Goal: Information Seeking & Learning: Learn about a topic

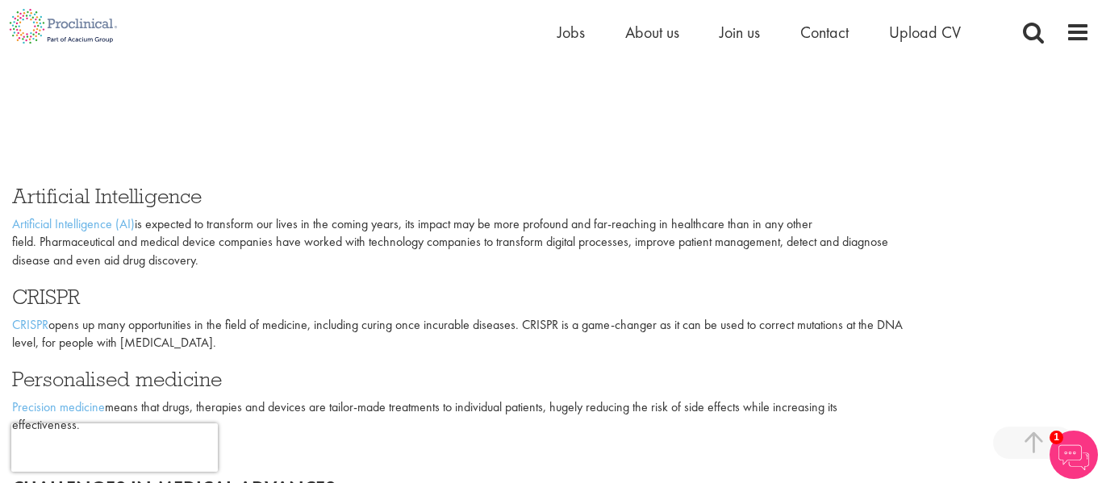
scroll to position [1937, 0]
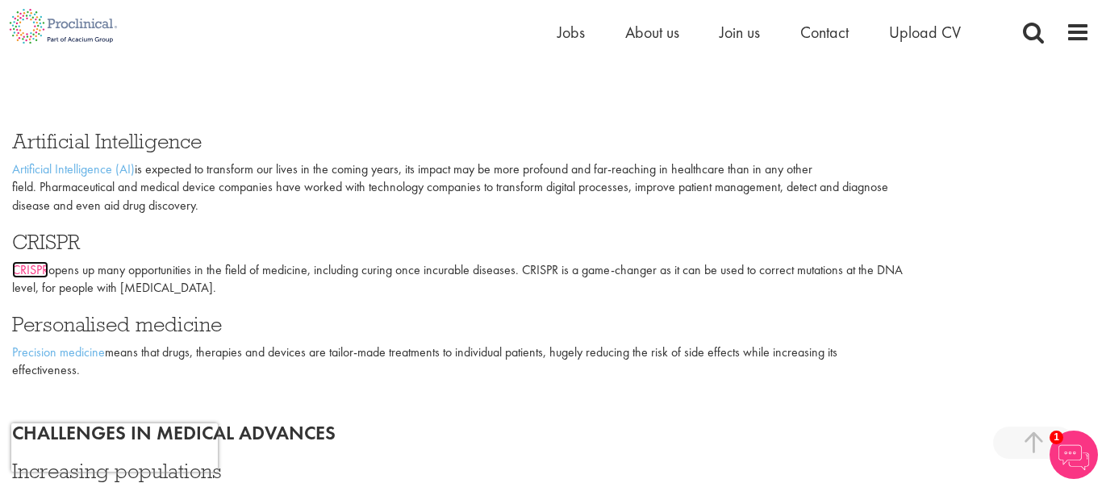
click at [39, 265] on link "CRISPR" at bounding box center [30, 269] width 36 height 17
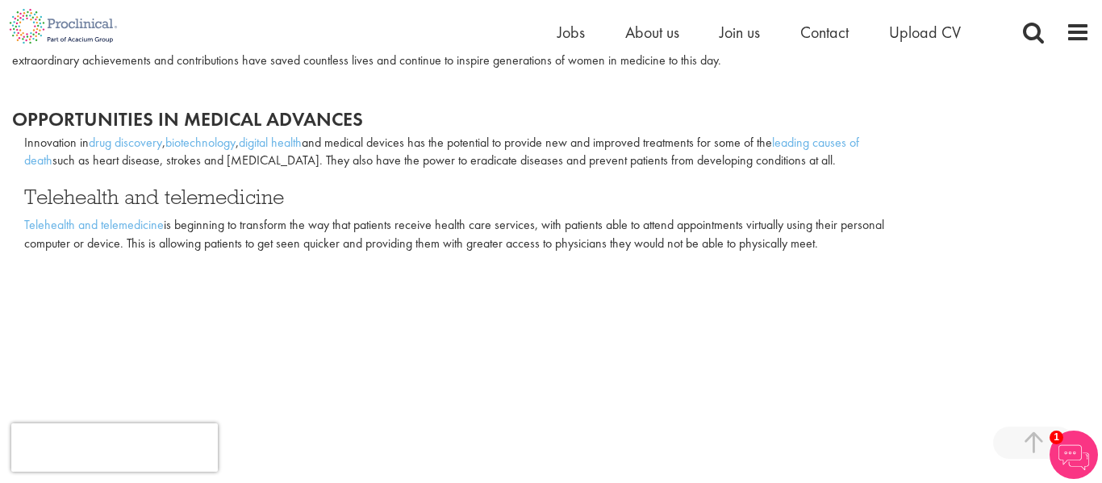
scroll to position [1541, 0]
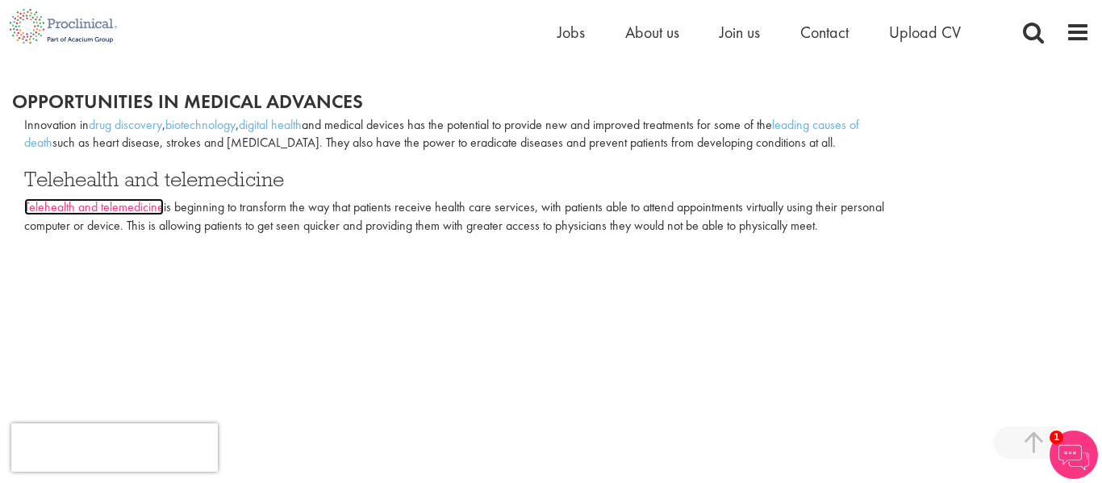
click at [98, 202] on link "Telehealth and telemedicine" at bounding box center [94, 206] width 140 height 17
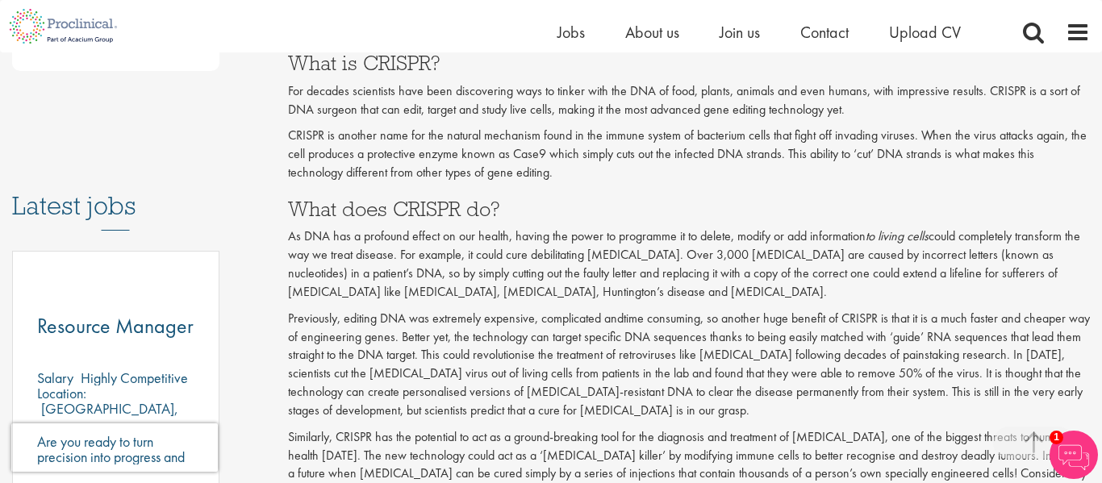
scroll to position [725, 0]
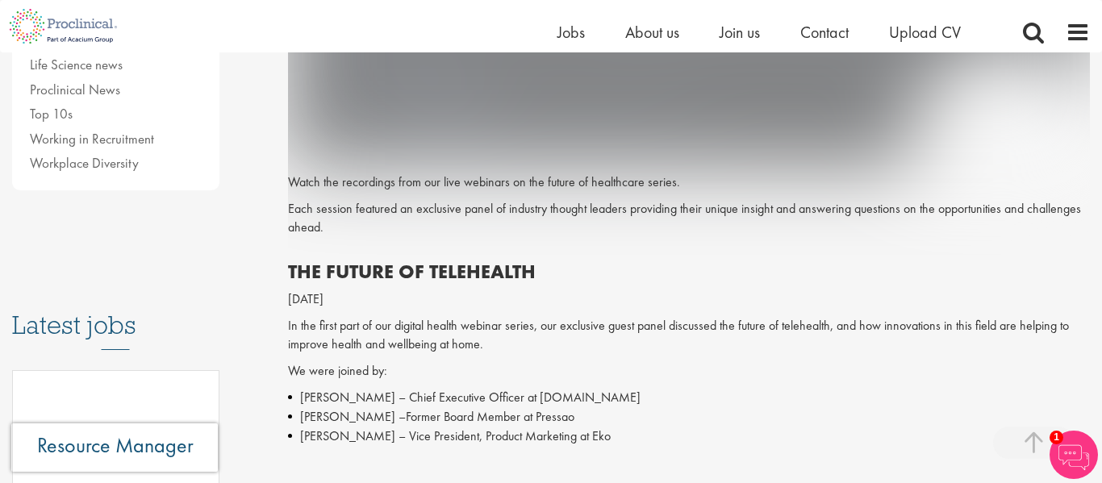
scroll to position [543, 0]
